Goal: Task Accomplishment & Management: Use online tool/utility

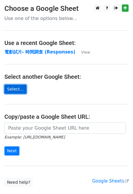
click at [20, 89] on link "Select..." at bounding box center [15, 89] width 22 height 9
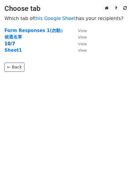
click at [10, 43] on strong "10/7" at bounding box center [9, 43] width 11 height 5
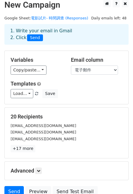
scroll to position [4, 0]
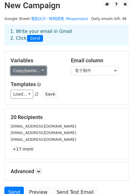
click at [43, 71] on link "Copy/paste..." at bounding box center [29, 70] width 36 height 9
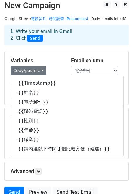
click at [55, 67] on div "Copy/paste... {{Timestamp}} {{姓名}} {{電子郵件}} {{聯絡電話}} {{性別}} {{年齡}} {{職業}} {{請勾選…" at bounding box center [37, 70] width 52 height 9
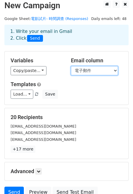
click at [114, 71] on select "Timestamp 姓名 電子郵件 聯絡電話 性別 年齡 職業 請勾選以下時間哪個比較方便（複選）" at bounding box center [94, 70] width 47 height 9
click at [71, 66] on select "Timestamp 姓名 電子郵件 聯絡電話 性別 年齡 職業 請勾選以下時間哪個比較方便（複選）" at bounding box center [94, 70] width 47 height 9
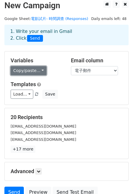
click at [38, 70] on link "Copy/paste..." at bounding box center [29, 70] width 36 height 9
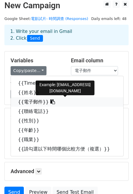
click at [29, 101] on link "{{電子郵件}}" at bounding box center [67, 101] width 113 height 9
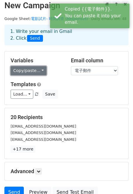
click at [42, 71] on link "Copy/paste..." at bounding box center [29, 70] width 36 height 9
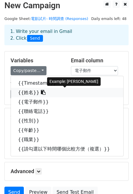
click at [32, 95] on link "{{姓名}}" at bounding box center [67, 92] width 113 height 9
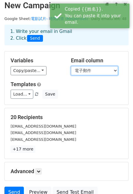
click at [92, 68] on select "Timestamp 姓名 電子郵件 聯絡電話 性別 年齡 職業 請勾選以下時間哪個比較方便（複選）" at bounding box center [94, 70] width 47 height 9
click at [71, 66] on select "Timestamp 姓名 電子郵件 聯絡電話 性別 年齡 職業 請勾選以下時間哪個比較方便（複選）" at bounding box center [94, 70] width 47 height 9
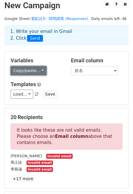
click at [34, 71] on link "Copy/paste..." at bounding box center [29, 70] width 36 height 9
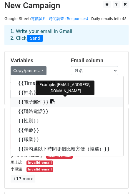
click at [31, 100] on link "{{電子郵件}}" at bounding box center [67, 101] width 113 height 9
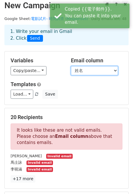
click at [90, 69] on select "Timestamp 姓名 電子郵件 聯絡電話 性別 年齡 職業 請勾選以下時間哪個比較方便（複選）" at bounding box center [94, 70] width 47 height 9
select select "電子郵件"
click at [71, 66] on select "Timestamp 姓名 電子郵件 聯絡電話 性別 年齡 職業 請勾選以下時間哪個比較方便（複選）" at bounding box center [94, 70] width 47 height 9
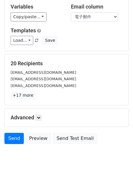
scroll to position [45, 0]
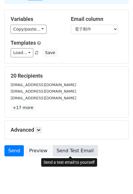
click at [79, 152] on link "Send Test Email" at bounding box center [75, 151] width 45 height 11
click at [70, 152] on link "Send Test Email" at bounding box center [75, 151] width 45 height 11
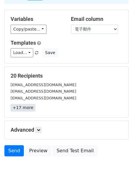
click at [25, 110] on link "+17 more" at bounding box center [23, 107] width 25 height 7
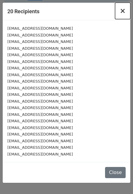
click at [126, 9] on button "×" at bounding box center [122, 11] width 15 height 16
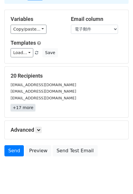
click at [23, 107] on link "+17 more" at bounding box center [23, 107] width 25 height 7
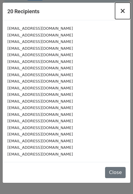
click at [121, 7] on span "×" at bounding box center [123, 11] width 6 height 8
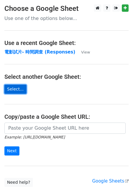
click at [17, 85] on link "Select..." at bounding box center [15, 89] width 22 height 9
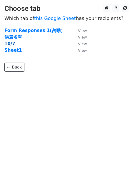
click at [11, 43] on strong "10/7" at bounding box center [9, 43] width 11 height 5
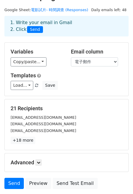
scroll to position [12, 0]
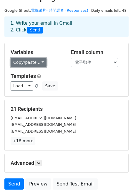
click at [40, 64] on link "Copy/paste..." at bounding box center [29, 62] width 36 height 9
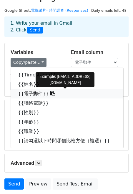
click at [35, 94] on link "{{電子郵件}}" at bounding box center [67, 93] width 113 height 9
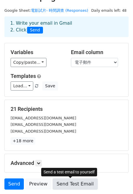
click at [70, 183] on link "Send Test Email" at bounding box center [75, 184] width 45 height 11
click at [71, 183] on link "Send Test Email" at bounding box center [75, 184] width 45 height 11
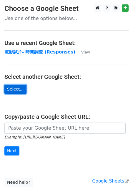
click at [14, 90] on link "Select..." at bounding box center [15, 89] width 22 height 9
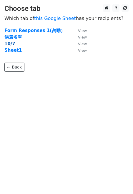
click at [11, 44] on strong "10/7" at bounding box center [9, 43] width 11 height 5
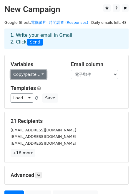
click at [37, 74] on link "Copy/paste..." at bounding box center [29, 74] width 36 height 9
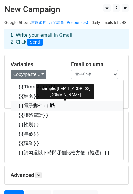
click at [36, 106] on link "{{電子郵件}}" at bounding box center [67, 105] width 113 height 9
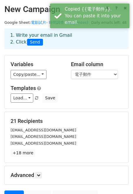
scroll to position [58, 0]
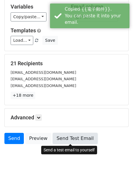
click at [69, 138] on link "Send Test Email" at bounding box center [75, 138] width 45 height 11
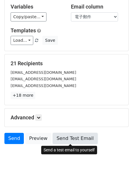
click at [78, 137] on link "Send Test Email" at bounding box center [75, 138] width 45 height 11
click at [77, 138] on link "Send Test Email" at bounding box center [75, 138] width 45 height 11
click at [72, 138] on link "Send Test Email" at bounding box center [75, 138] width 45 height 11
click at [76, 139] on link "Send Test Email" at bounding box center [75, 138] width 45 height 11
click at [72, 143] on link "Send Test Email" at bounding box center [75, 138] width 45 height 11
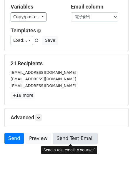
click at [79, 137] on link "Send Test Email" at bounding box center [75, 138] width 45 height 11
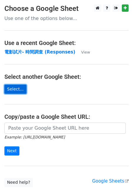
click at [19, 87] on link "Select..." at bounding box center [15, 89] width 22 height 9
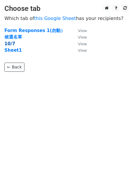
click at [10, 43] on strong "10/7" at bounding box center [9, 43] width 11 height 5
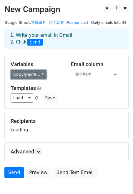
click at [26, 78] on link "Copy/paste..." at bounding box center [29, 74] width 36 height 9
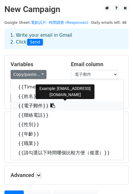
click at [27, 103] on link "{{電子郵件}}" at bounding box center [67, 105] width 113 height 9
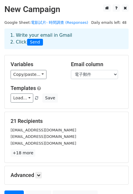
scroll to position [58, 0]
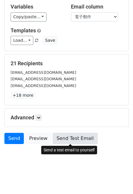
click at [75, 140] on link "Send Test Email" at bounding box center [75, 138] width 45 height 11
click at [72, 142] on link "Send Test Email" at bounding box center [75, 138] width 45 height 11
click at [74, 137] on link "Send Test Email" at bounding box center [75, 138] width 45 height 11
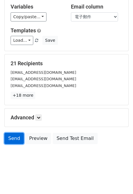
click at [15, 138] on link "Send" at bounding box center [13, 138] width 19 height 11
